Goal: Information Seeking & Learning: Find specific page/section

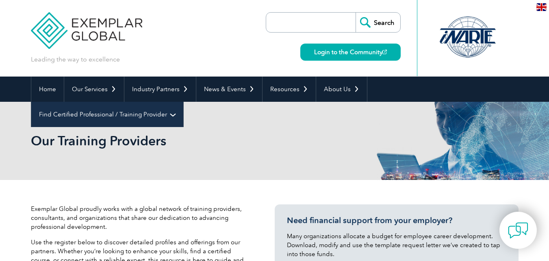
click at [183, 102] on link "Find Certified Professional / Training Provider" at bounding box center [107, 114] width 152 height 25
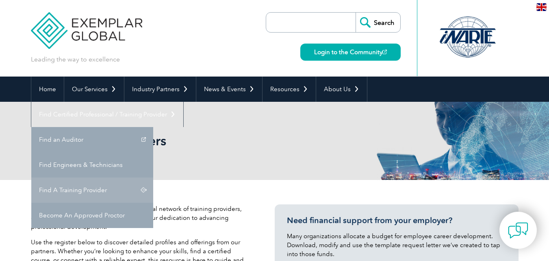
click at [153, 177] on link "Find A Training Provider" at bounding box center [92, 189] width 122 height 25
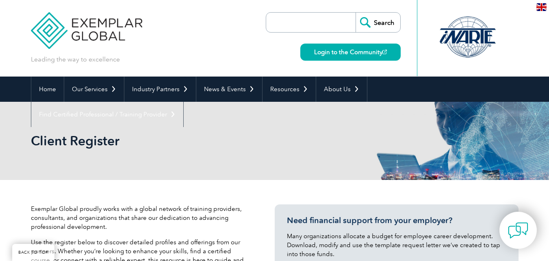
scroll to position [244, 0]
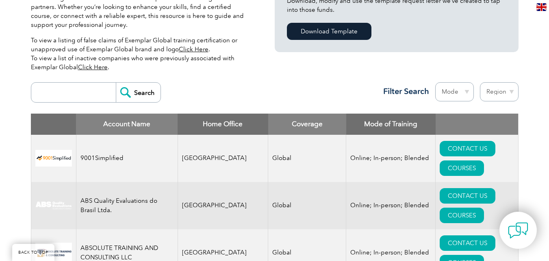
click at [84, 93] on input "search" at bounding box center [75, 93] width 81 height 20
type input "royal"
click at [126, 94] on input "Search" at bounding box center [138, 93] width 45 height 20
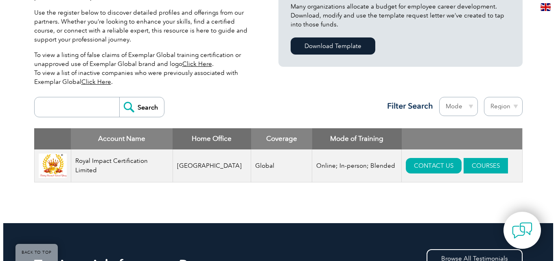
scroll to position [244, 0]
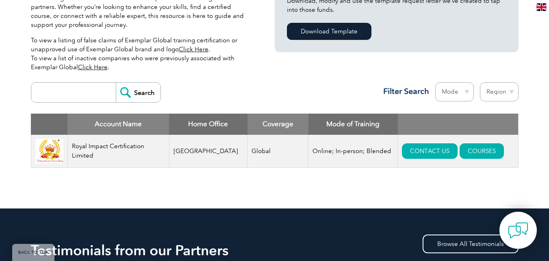
click at [463, 143] on td "CONTACT US COURSES" at bounding box center [458, 151] width 120 height 33
click at [463, 147] on link "COURSES" at bounding box center [482, 150] width 44 height 15
